Goal: Task Accomplishment & Management: Manage account settings

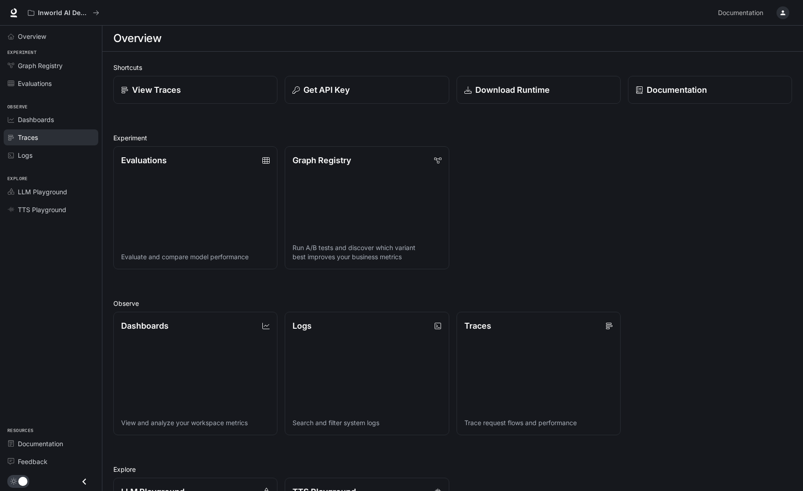
click at [56, 138] on div "Traces" at bounding box center [56, 138] width 76 height 10
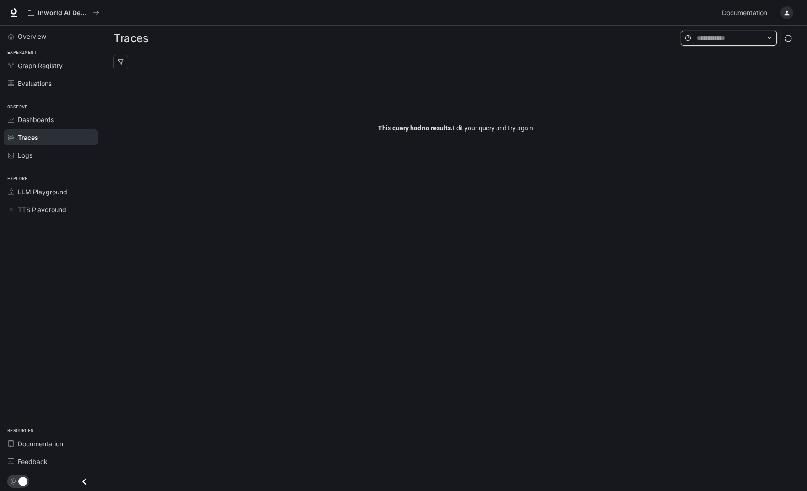
click at [735, 41] on input "text" at bounding box center [729, 38] width 64 height 10
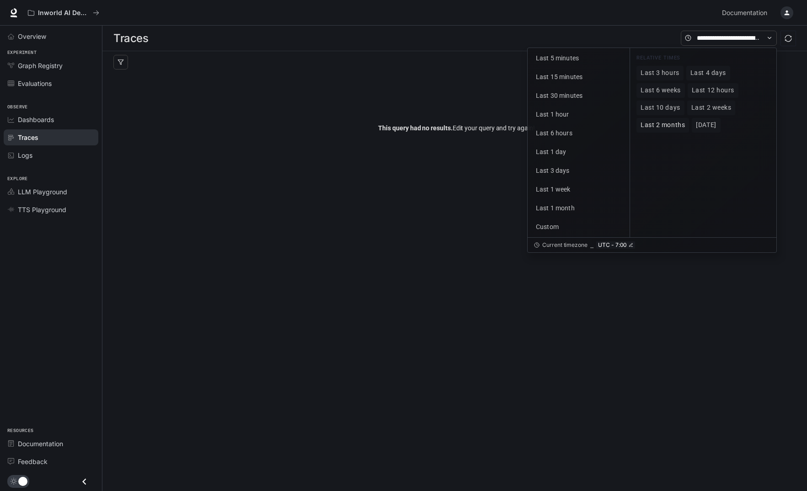
click at [677, 123] on span "Last 2 months" at bounding box center [663, 125] width 44 height 8
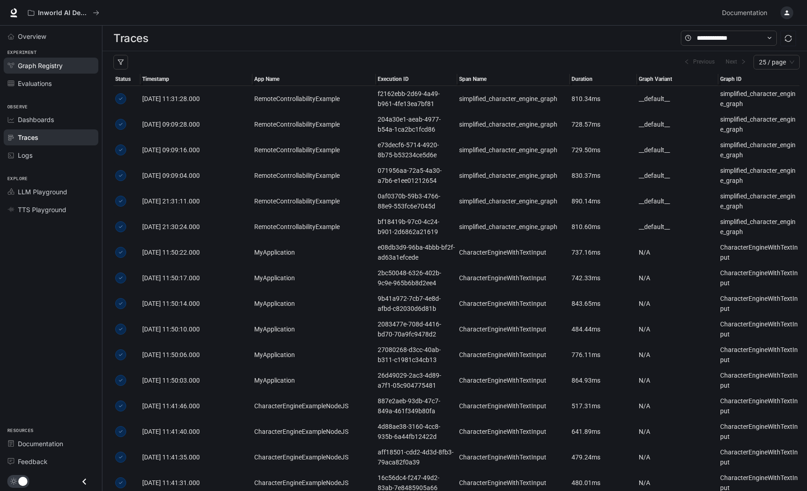
click at [48, 63] on span "Graph Registry" at bounding box center [40, 66] width 45 height 10
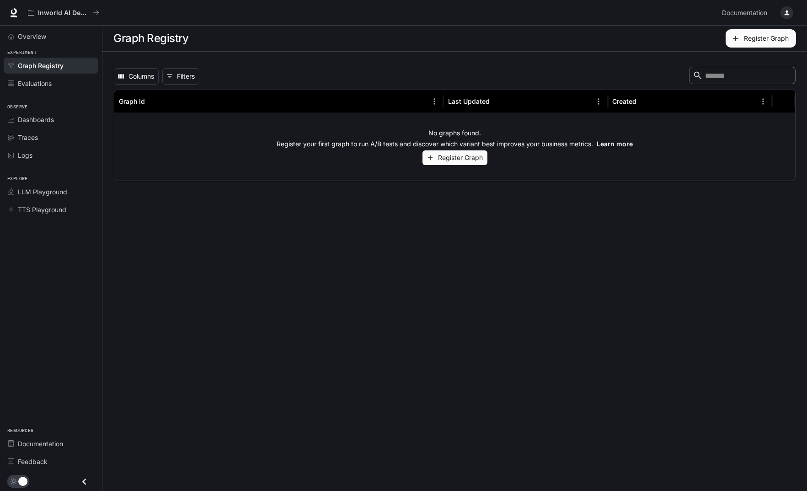
click at [53, 96] on div "Observe Dashboards Traces Logs" at bounding box center [51, 130] width 102 height 72
click at [55, 81] on div "Evaluations" at bounding box center [56, 84] width 76 height 10
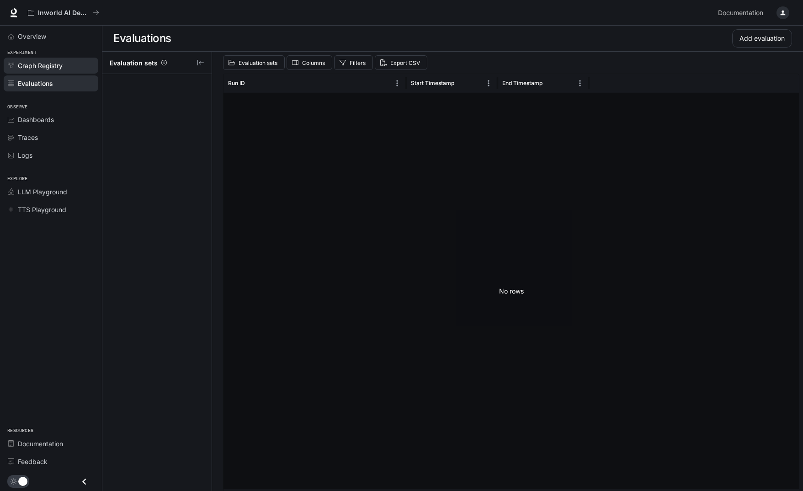
click at [51, 63] on span "Graph Registry" at bounding box center [40, 66] width 45 height 10
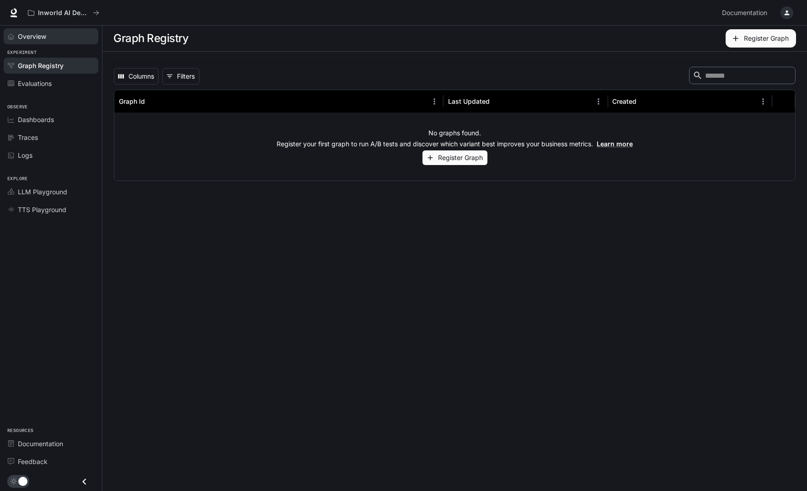
click at [58, 39] on div "Overview" at bounding box center [56, 37] width 76 height 10
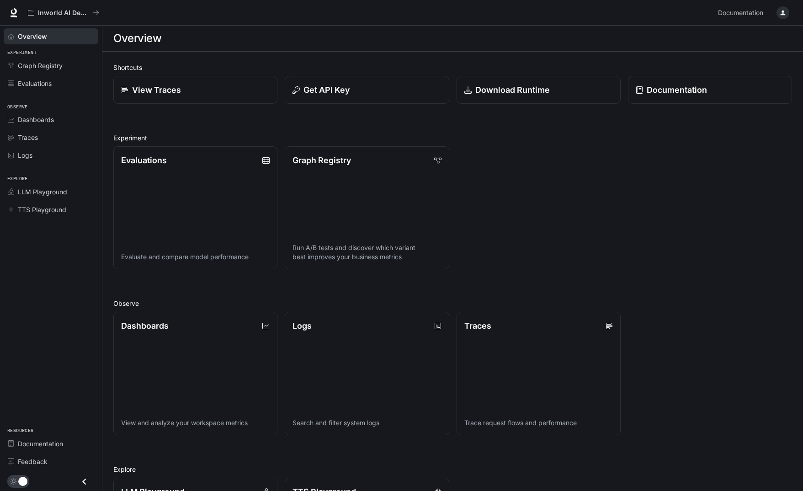
click at [782, 13] on icon "button" at bounding box center [783, 13] width 5 height 5
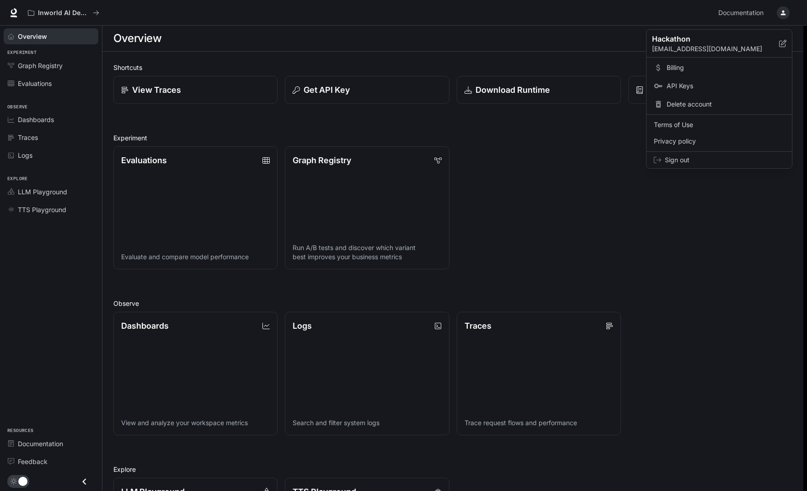
click at [682, 157] on span "Sign out" at bounding box center [725, 159] width 120 height 9
